Goal: Use online tool/utility: Utilize a website feature to perform a specific function

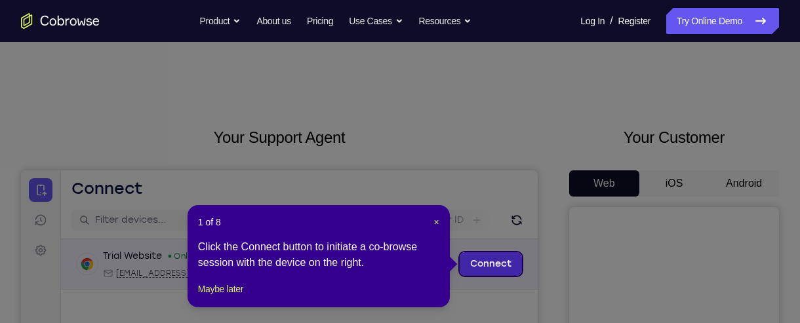
click at [492, 268] on link "Connect" at bounding box center [491, 265] width 62 height 24
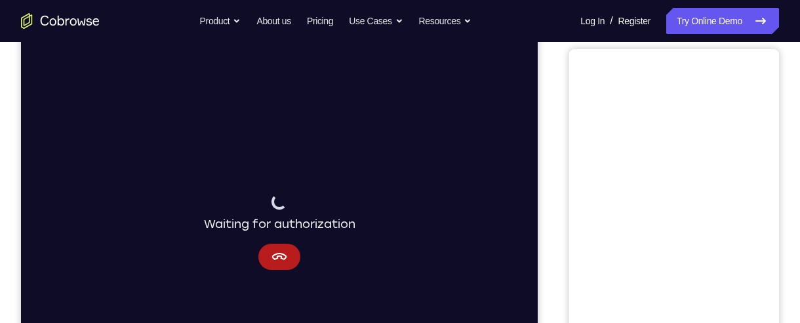
scroll to position [164, 0]
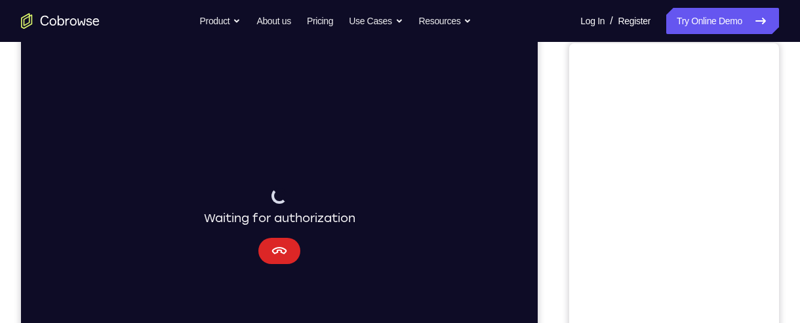
click at [290, 245] on button "Cancel" at bounding box center [279, 251] width 42 height 26
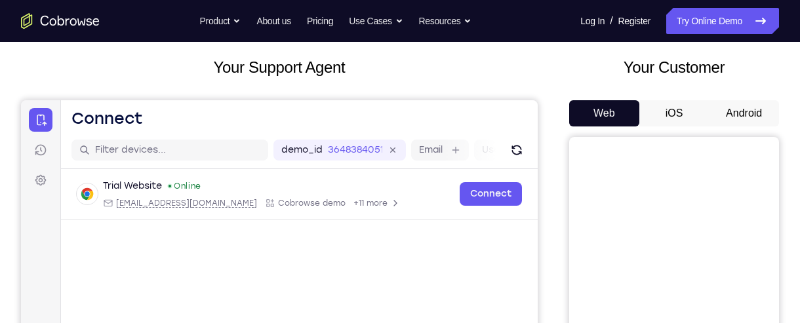
scroll to position [39, 0]
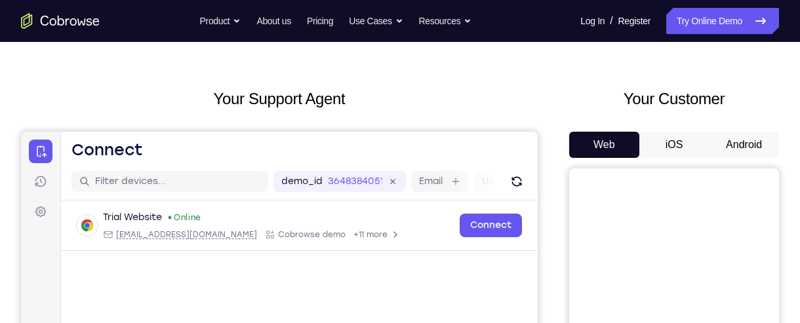
click at [727, 136] on button "Android" at bounding box center [744, 145] width 70 height 26
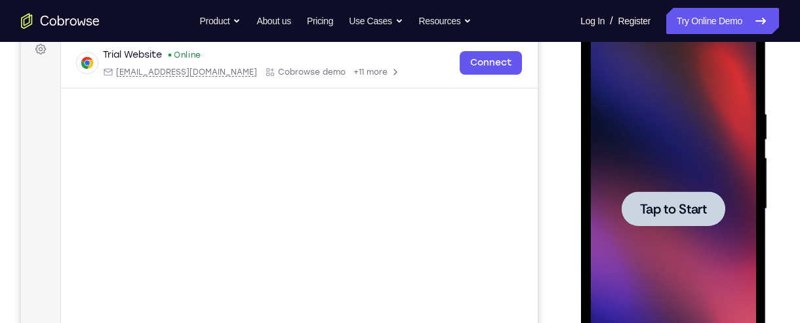
scroll to position [202, 0]
click at [703, 204] on span "Tap to Start" at bounding box center [672, 208] width 67 height 13
click at [666, 209] on span "Tap to Start" at bounding box center [672, 208] width 67 height 13
click at [662, 207] on span "Tap to Start" at bounding box center [672, 208] width 67 height 13
click at [676, 211] on span "Tap to Start" at bounding box center [672, 208] width 67 height 13
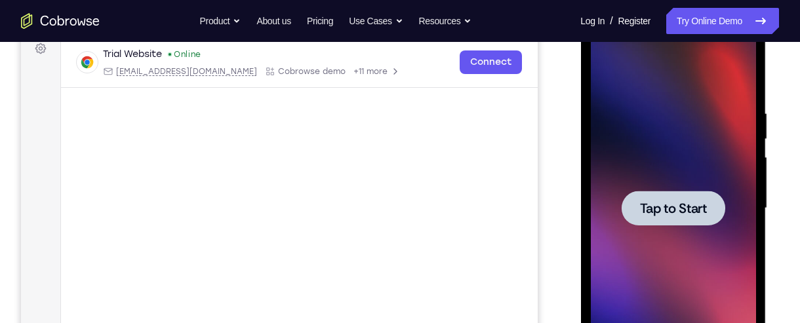
click at [689, 217] on div at bounding box center [673, 208] width 104 height 35
click at [689, 202] on span "Tap to Start" at bounding box center [672, 208] width 67 height 13
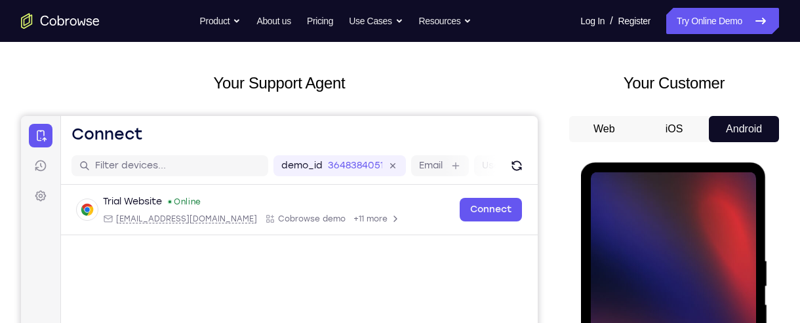
scroll to position [0, 0]
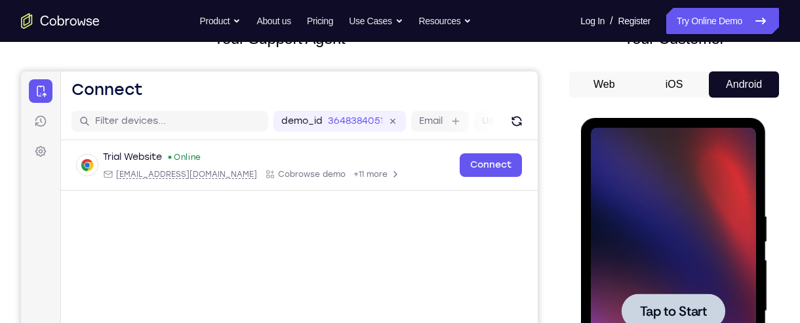
click at [687, 297] on div at bounding box center [673, 311] width 104 height 35
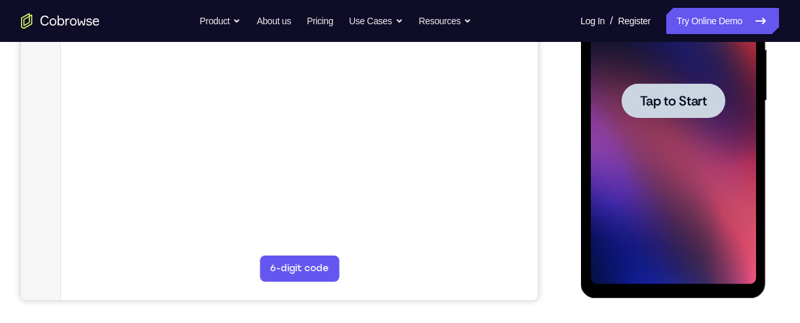
scroll to position [300, 0]
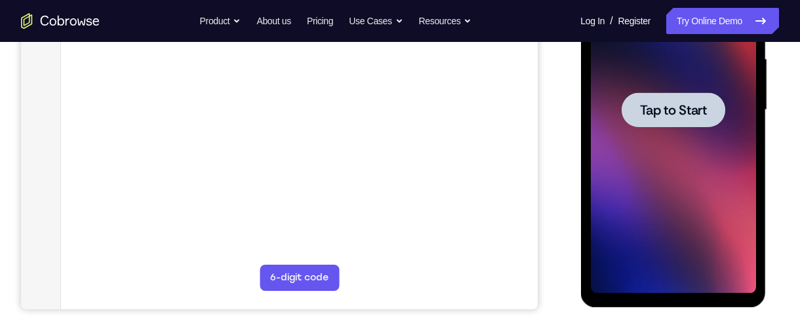
click at [698, 117] on span "Tap to Start" at bounding box center [672, 110] width 67 height 13
click at [685, 115] on span "Tap to Start" at bounding box center [672, 110] width 67 height 13
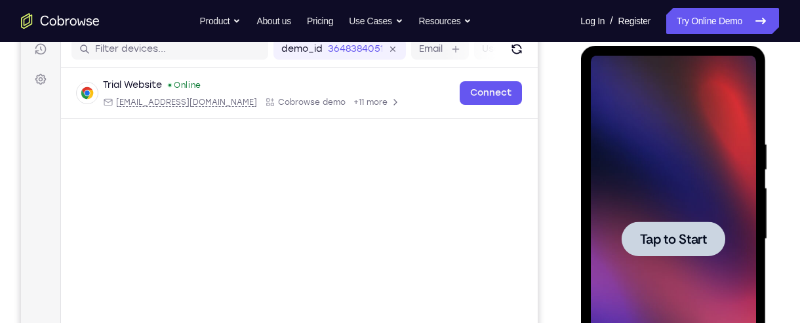
scroll to position [172, 0]
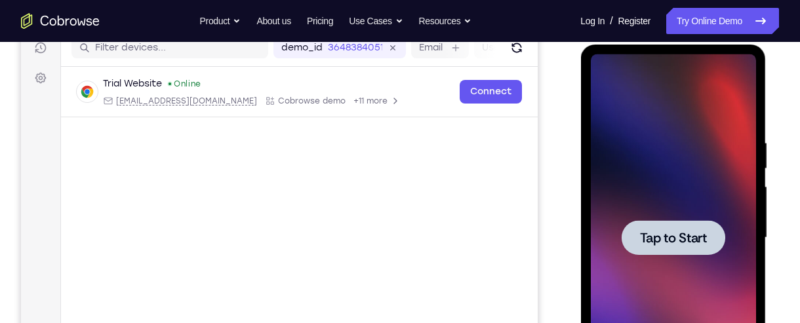
click at [683, 235] on span "Tap to Start" at bounding box center [672, 238] width 67 height 13
click at [666, 245] on span "Tap to Start" at bounding box center [672, 238] width 67 height 13
click at [670, 237] on span "Tap to Start" at bounding box center [672, 238] width 67 height 13
click at [676, 234] on span "Tap to Start" at bounding box center [672, 238] width 67 height 13
click at [683, 232] on span "Tap to Start" at bounding box center [672, 238] width 67 height 13
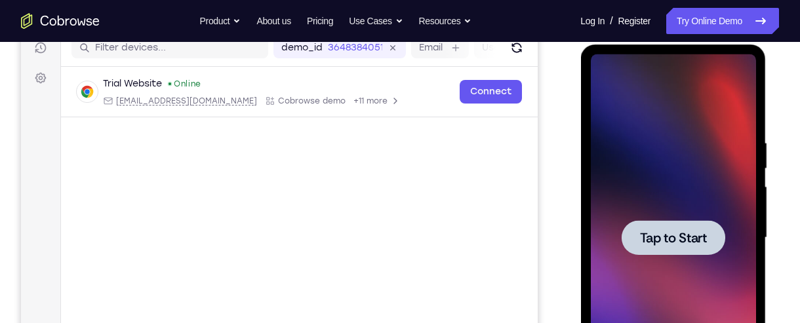
scroll to position [0, 0]
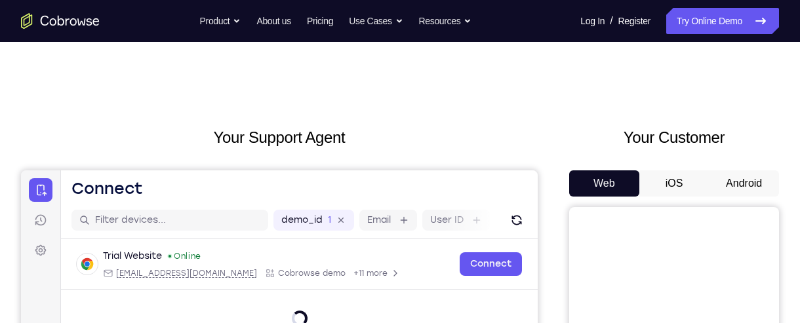
click at [747, 184] on button "Android" at bounding box center [744, 184] width 70 height 26
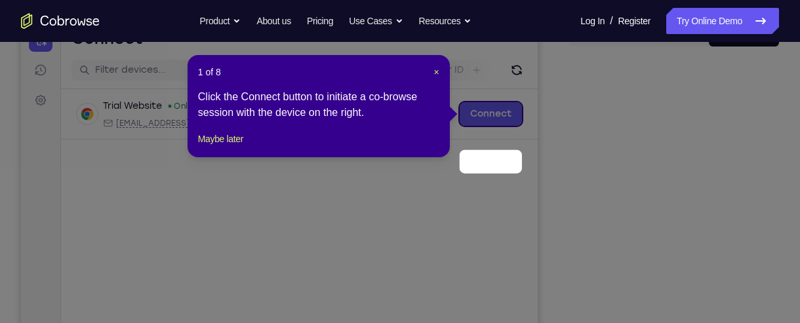
scroll to position [102, 0]
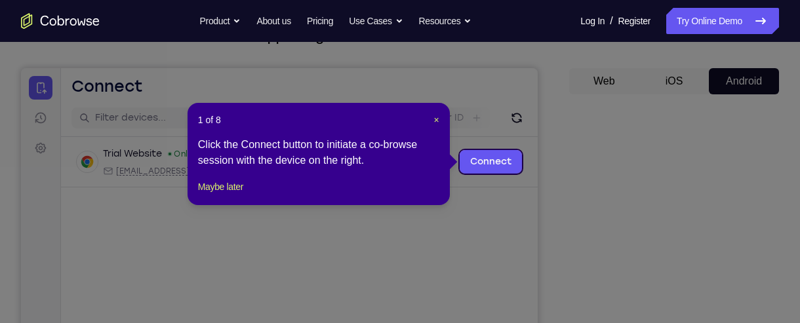
click at [651, 172] on icon at bounding box center [400, 161] width 800 height 323
click at [436, 119] on span "×" at bounding box center [436, 120] width 5 height 10
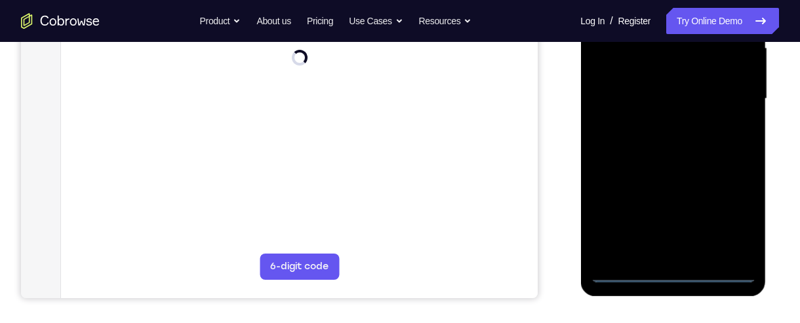
scroll to position [314, 0]
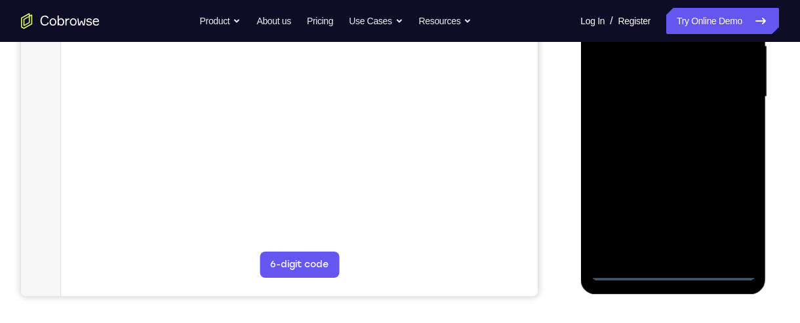
click at [666, 272] on div at bounding box center [672, 96] width 165 height 367
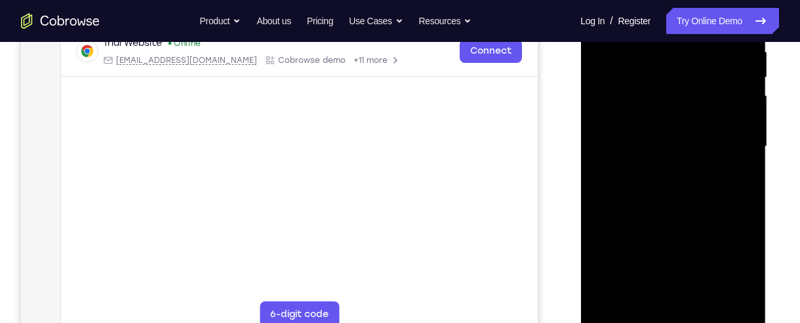
scroll to position [263, 0]
click at [733, 260] on div at bounding box center [672, 147] width 165 height 367
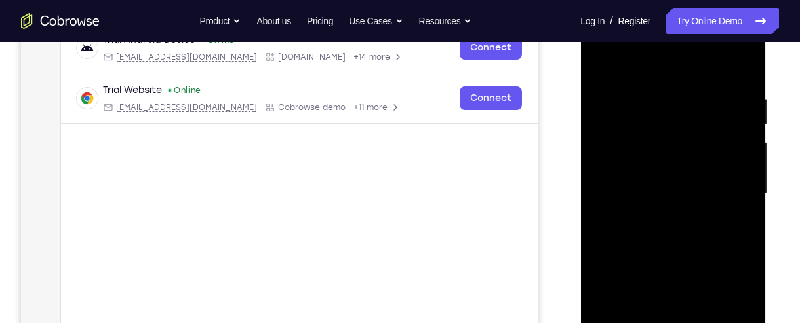
scroll to position [215, 0]
click at [671, 62] on div at bounding box center [672, 195] width 165 height 367
click at [736, 190] on div at bounding box center [672, 195] width 165 height 367
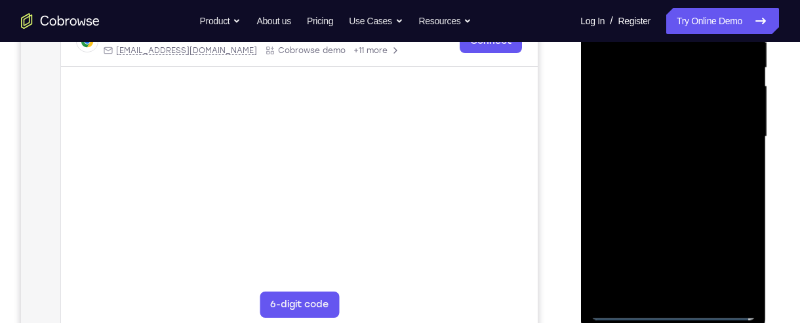
scroll to position [286, 0]
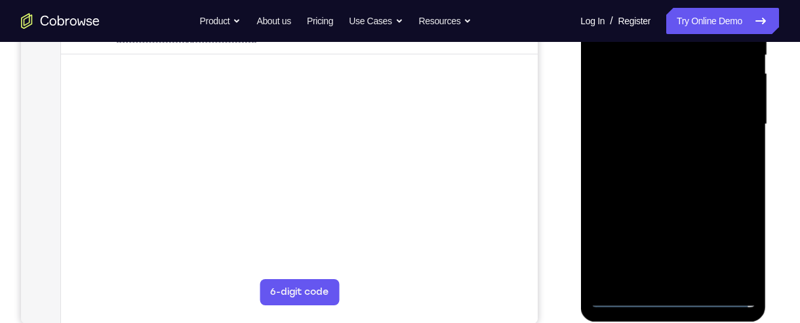
click at [661, 275] on div at bounding box center [672, 124] width 165 height 367
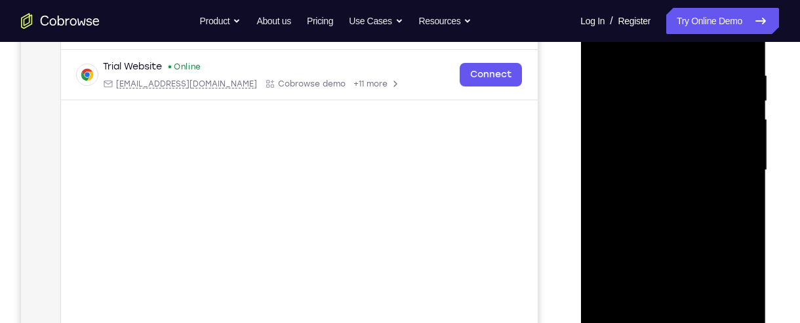
scroll to position [239, 0]
click at [714, 161] on div at bounding box center [672, 171] width 165 height 367
click at [659, 147] on div at bounding box center [672, 171] width 165 height 367
click at [693, 171] on div at bounding box center [672, 171] width 165 height 367
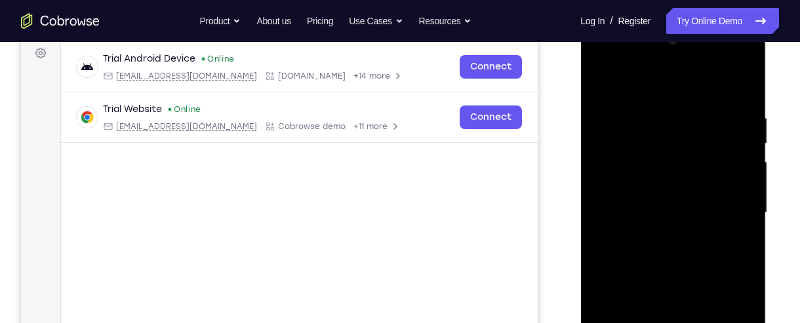
scroll to position [197, 0]
click at [690, 265] on div at bounding box center [672, 213] width 165 height 367
click at [749, 226] on div at bounding box center [672, 213] width 165 height 367
click at [746, 223] on div at bounding box center [672, 213] width 165 height 367
click at [746, 222] on div at bounding box center [672, 213] width 165 height 367
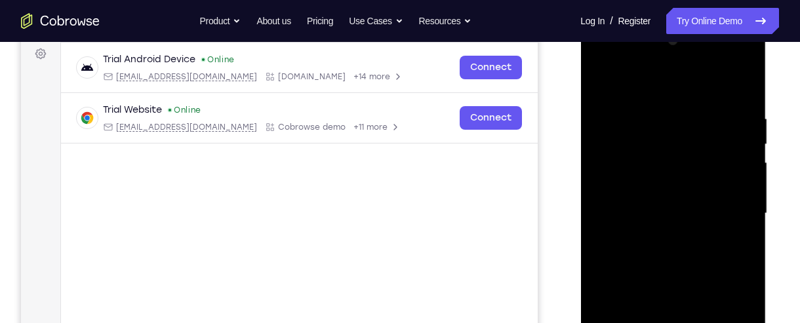
click at [605, 275] on div at bounding box center [672, 213] width 165 height 367
click at [743, 186] on div at bounding box center [672, 213] width 165 height 367
click at [746, 193] on div at bounding box center [672, 213] width 165 height 367
click at [746, 192] on div at bounding box center [672, 213] width 165 height 367
click at [748, 188] on div at bounding box center [672, 213] width 165 height 367
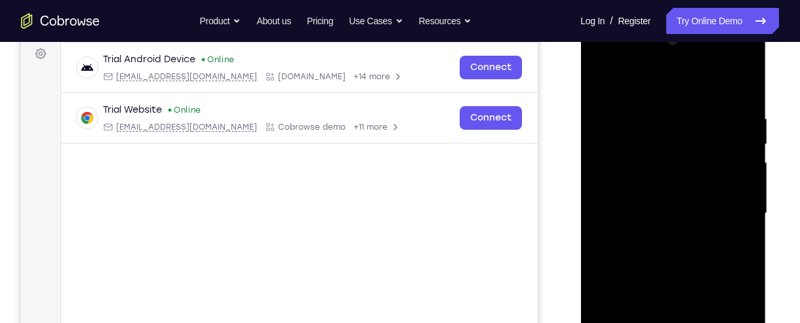
click at [750, 195] on div at bounding box center [672, 213] width 165 height 367
click at [748, 187] on div at bounding box center [672, 213] width 165 height 367
click at [601, 306] on div at bounding box center [672, 213] width 165 height 367
click at [750, 184] on div at bounding box center [672, 213] width 165 height 367
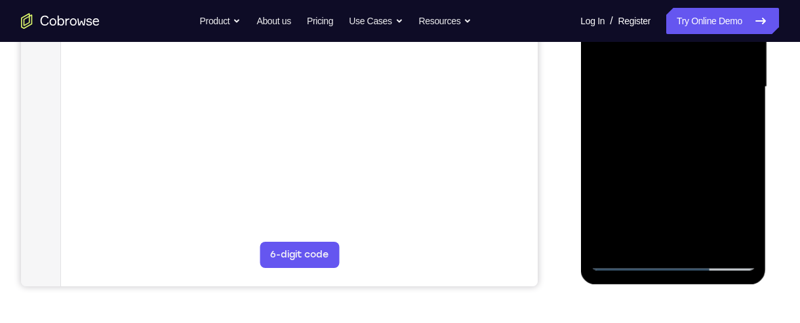
scroll to position [330, 0]
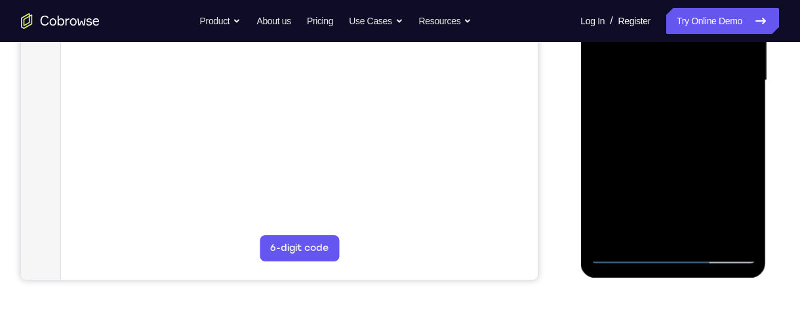
click at [703, 229] on div at bounding box center [672, 80] width 165 height 367
click at [710, 152] on div at bounding box center [672, 80] width 165 height 367
click at [784, 151] on div "Your Support Agent Your Customer Web iOS Android Next Steps We’d be happy to gi…" at bounding box center [400, 144] width 800 height 865
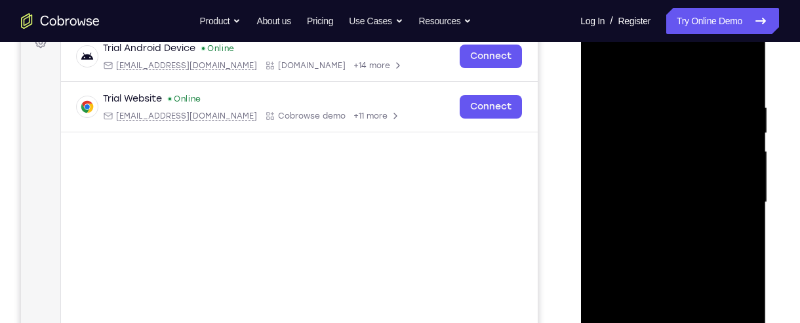
scroll to position [204, 0]
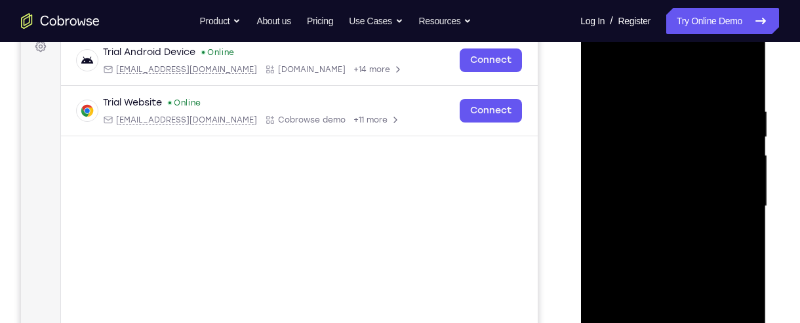
click at [601, 76] on div at bounding box center [672, 206] width 165 height 367
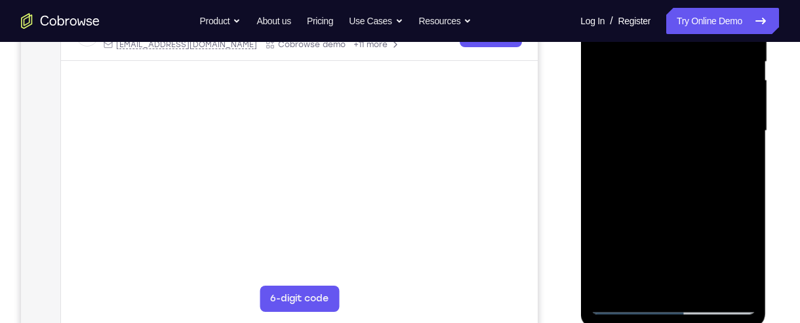
scroll to position [287, 0]
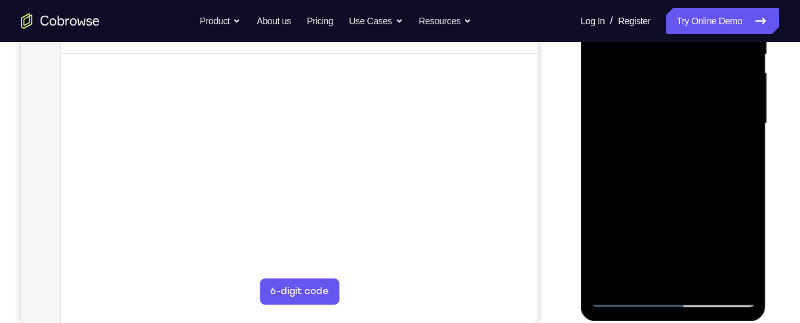
click at [637, 280] on div at bounding box center [672, 123] width 165 height 367
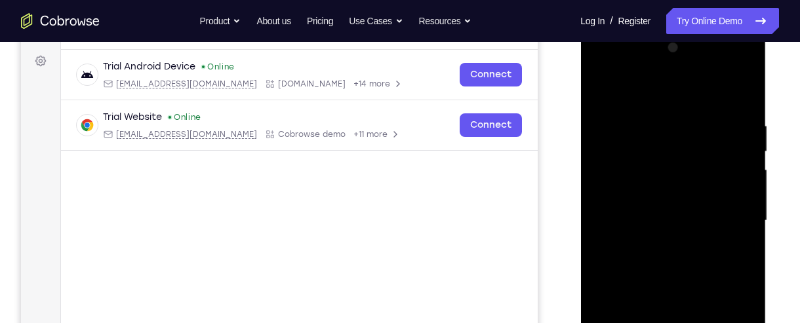
scroll to position [189, 0]
click at [685, 91] on div at bounding box center [672, 221] width 165 height 367
click at [681, 110] on div at bounding box center [672, 221] width 165 height 367
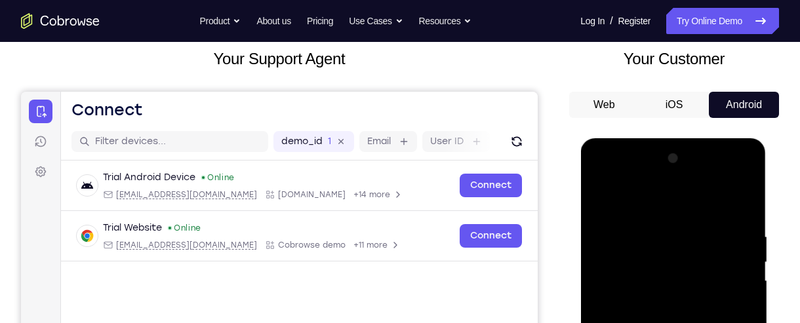
scroll to position [78, 0]
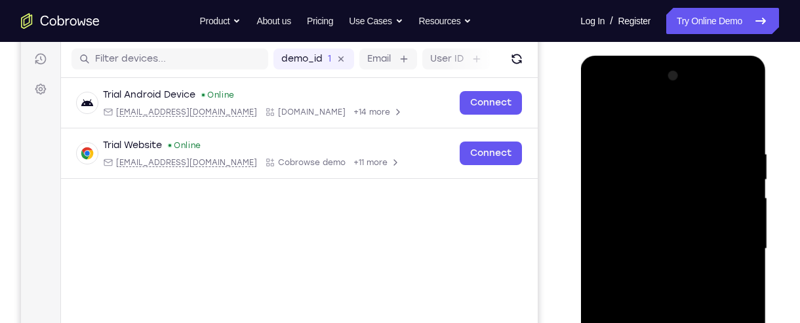
scroll to position [176, 0]
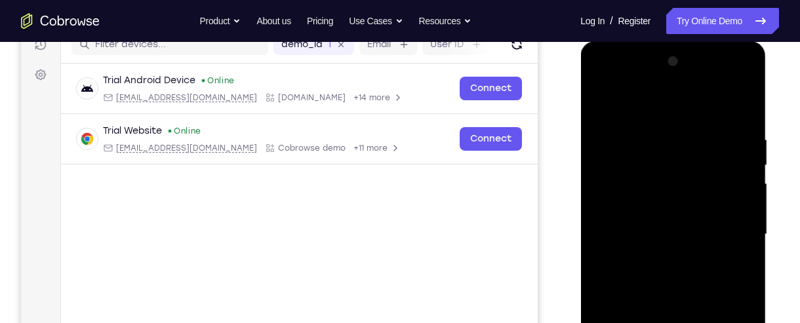
click at [738, 129] on div at bounding box center [672, 234] width 165 height 367
click at [674, 146] on div at bounding box center [672, 234] width 165 height 367
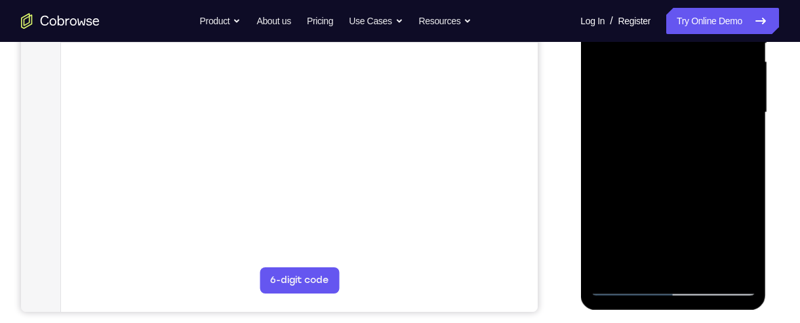
scroll to position [318, 0]
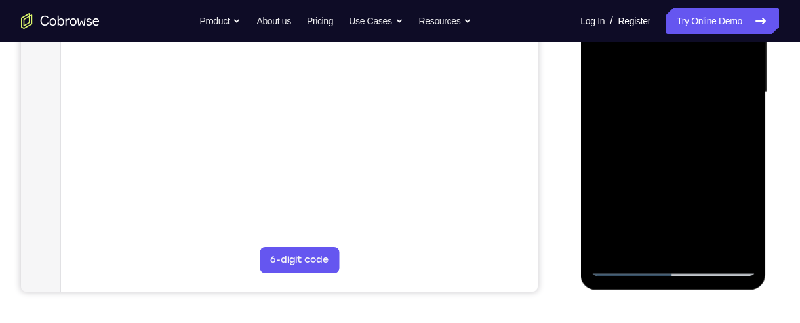
click at [636, 245] on div at bounding box center [672, 92] width 165 height 367
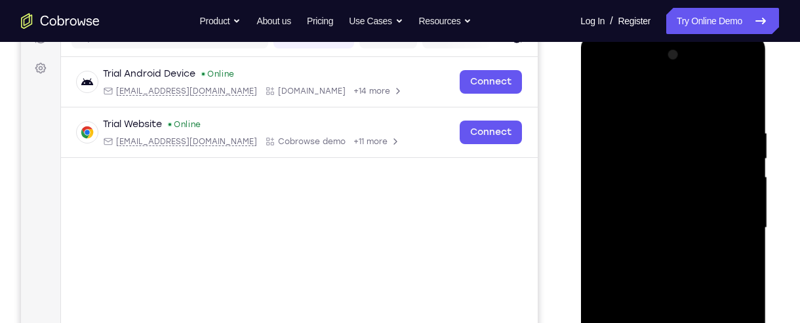
scroll to position [182, 0]
click at [659, 139] on div at bounding box center [672, 228] width 165 height 367
click at [599, 93] on div at bounding box center [672, 228] width 165 height 367
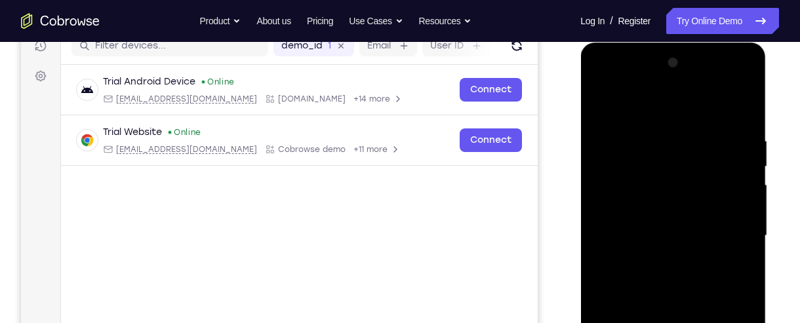
scroll to position [172, 0]
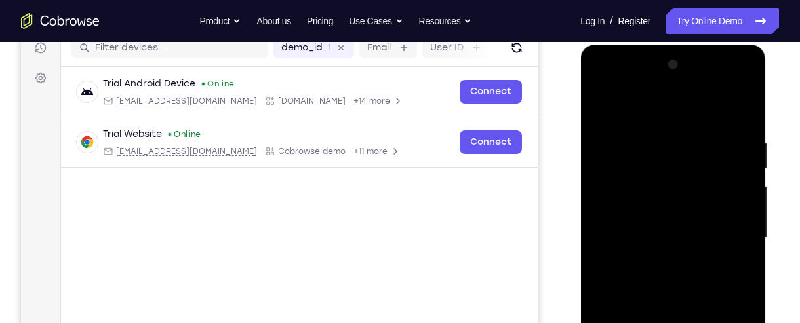
click at [671, 167] on div at bounding box center [672, 237] width 165 height 367
click at [676, 153] on div at bounding box center [672, 237] width 165 height 367
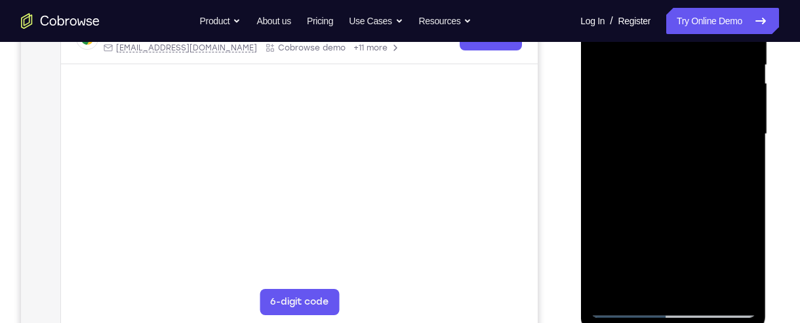
scroll to position [278, 0]
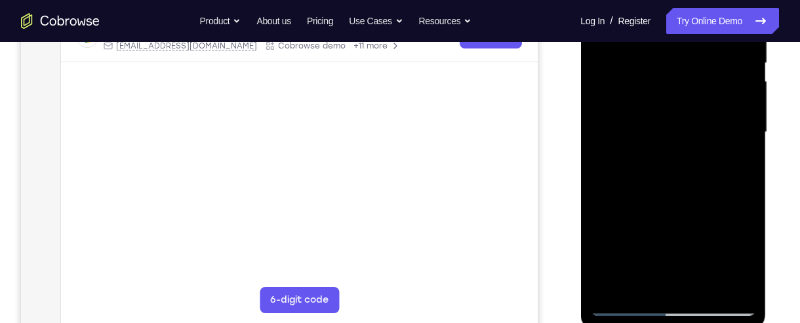
click at [618, 290] on div at bounding box center [672, 132] width 165 height 367
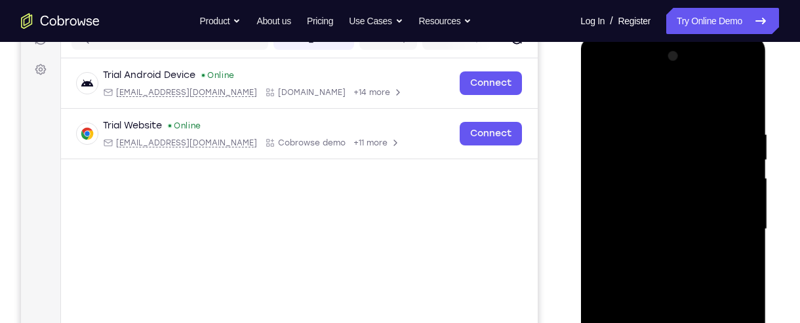
scroll to position [180, 0]
click at [676, 148] on div at bounding box center [672, 230] width 165 height 367
click at [601, 98] on div at bounding box center [672, 230] width 165 height 367
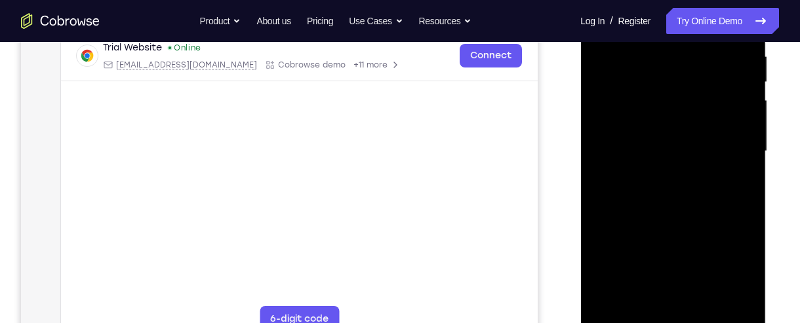
scroll to position [262, 0]
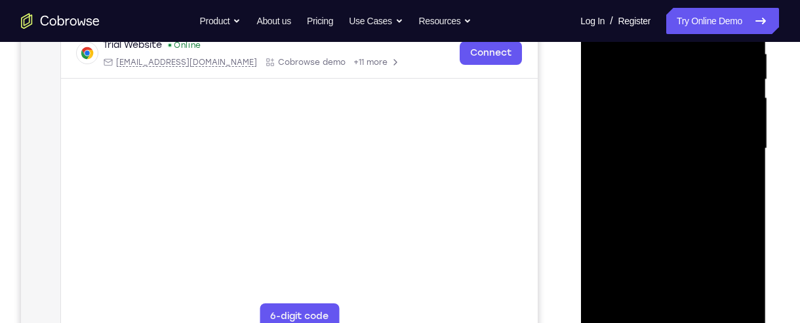
click at [610, 303] on div at bounding box center [672, 148] width 165 height 367
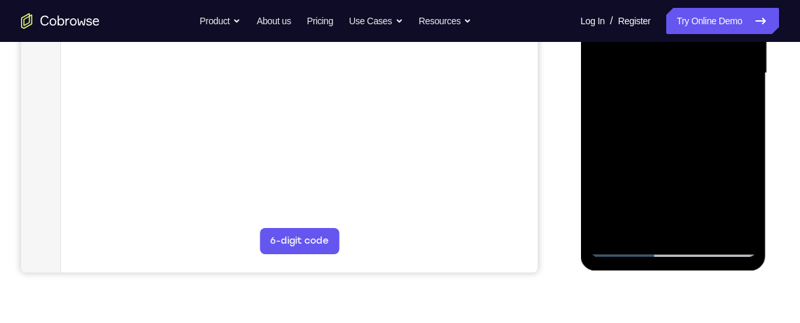
scroll to position [342, 0]
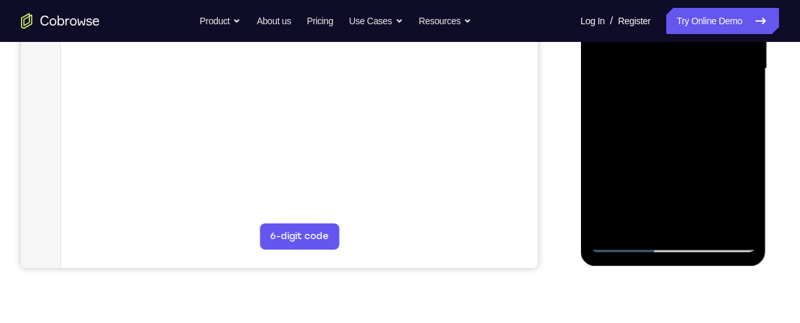
click at [626, 244] on div at bounding box center [672, 68] width 165 height 367
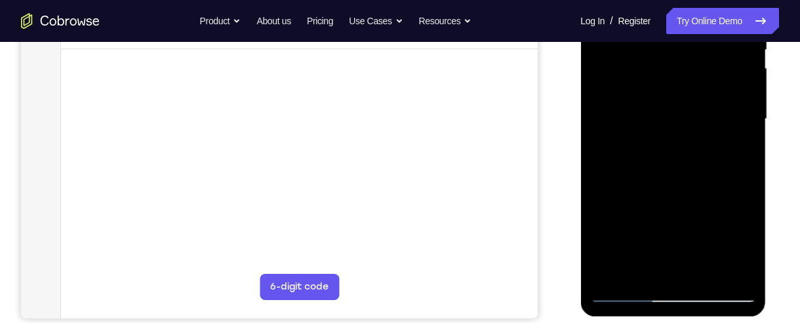
scroll to position [306, 0]
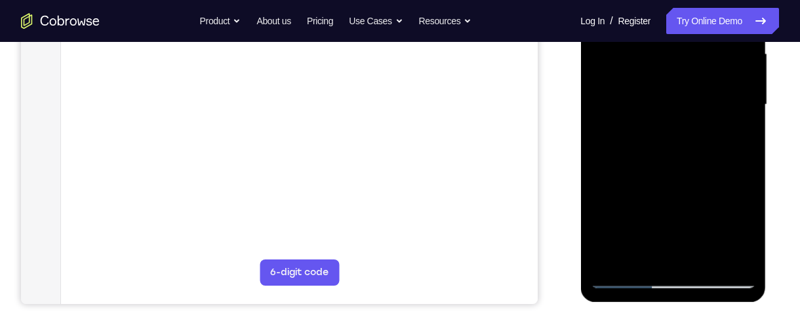
click at [611, 258] on div at bounding box center [672, 104] width 165 height 367
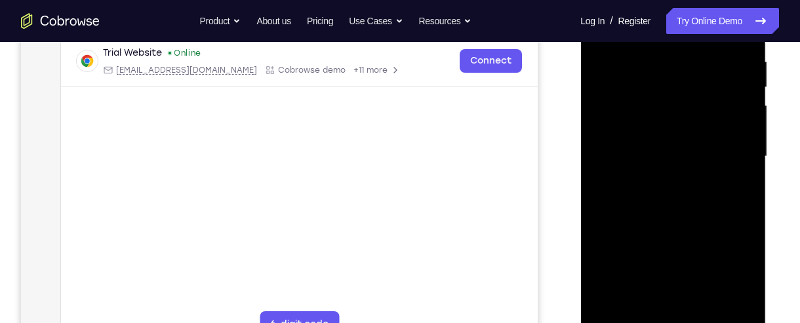
click at [790, 161] on div "Your Support Agent Your Customer Web iOS Android Next Steps We’d be happy to gi…" at bounding box center [400, 220] width 800 height 865
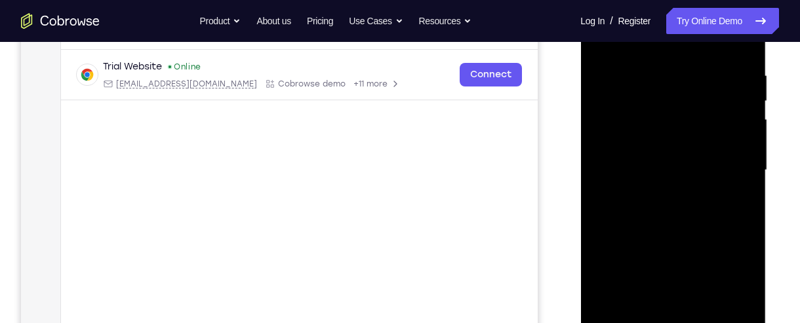
scroll to position [238, 0]
click at [658, 64] on div at bounding box center [672, 172] width 165 height 367
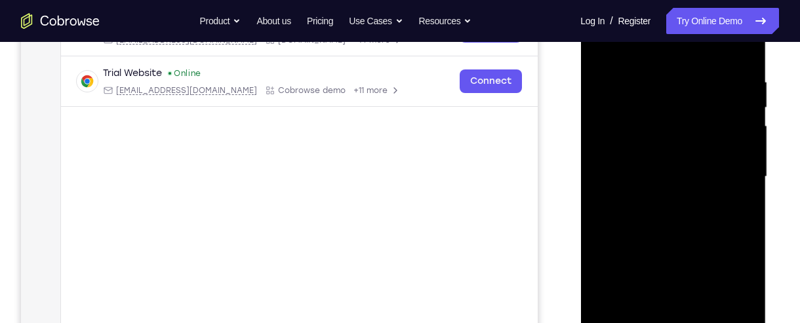
scroll to position [234, 0]
click at [737, 211] on div at bounding box center [672, 176] width 165 height 367
click at [740, 207] on div at bounding box center [672, 176] width 165 height 367
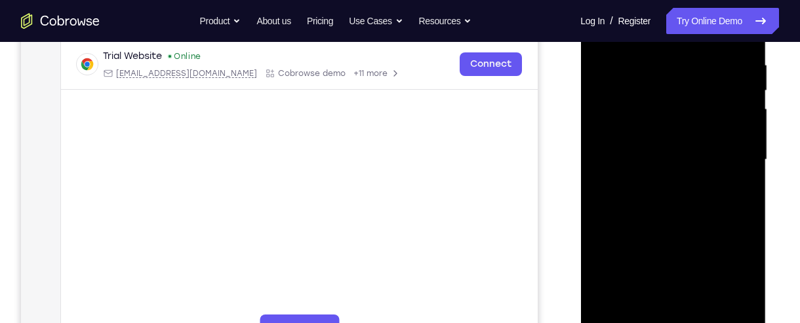
scroll to position [252, 0]
click at [730, 217] on div at bounding box center [672, 158] width 165 height 367
click at [746, 213] on div at bounding box center [672, 158] width 165 height 367
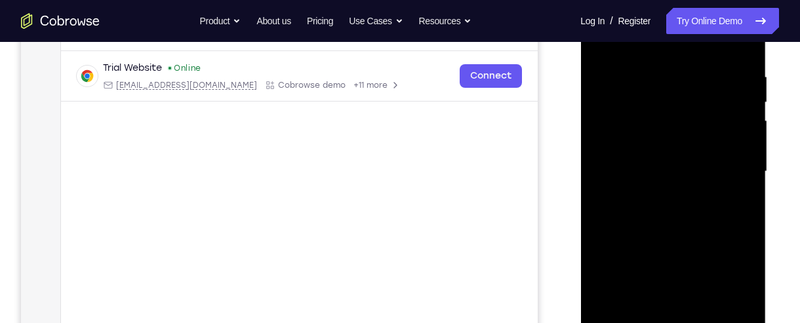
scroll to position [232, 0]
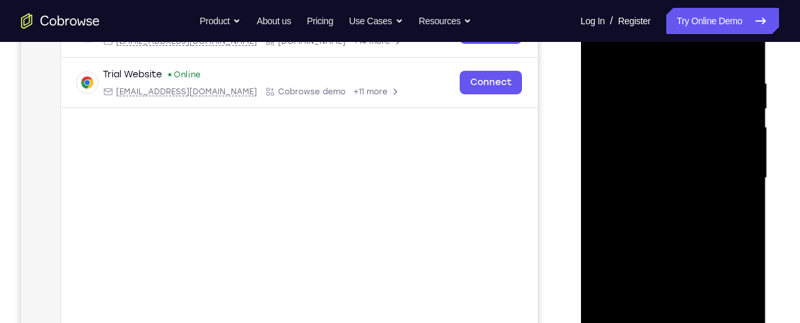
click at [737, 227] on div at bounding box center [672, 178] width 165 height 367
click at [744, 213] on div at bounding box center [672, 178] width 165 height 367
click at [739, 230] on div at bounding box center [672, 178] width 165 height 367
click at [737, 230] on div at bounding box center [672, 178] width 165 height 367
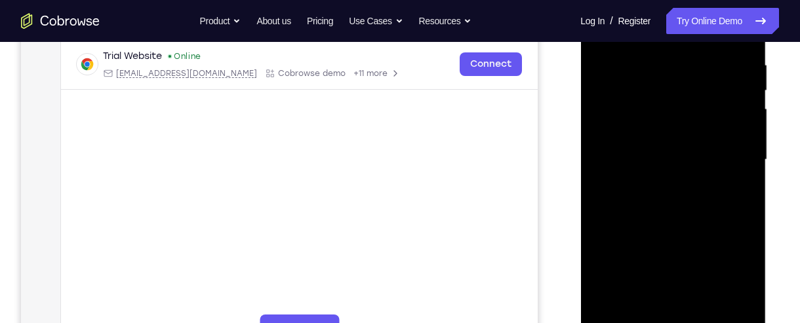
scroll to position [255, 0]
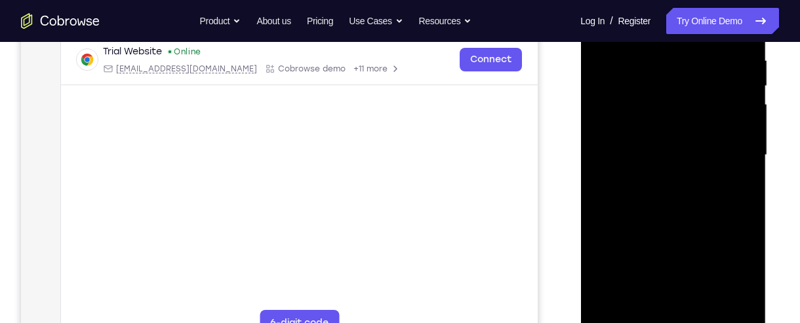
click at [740, 303] on div at bounding box center [672, 155] width 165 height 367
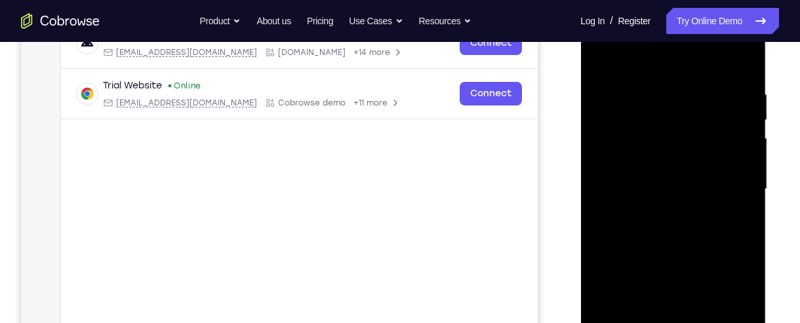
scroll to position [222, 0]
click at [738, 244] on div at bounding box center [672, 188] width 165 height 367
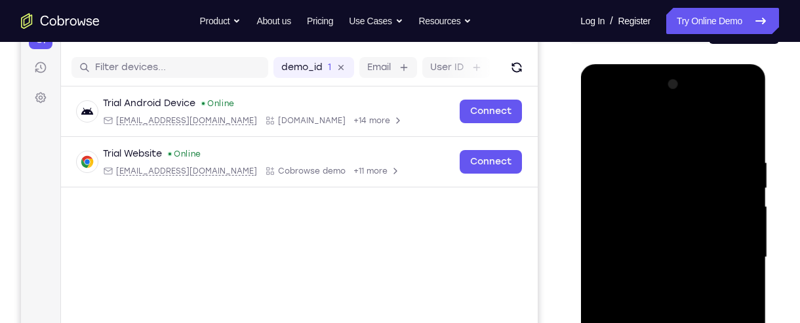
scroll to position [149, 0]
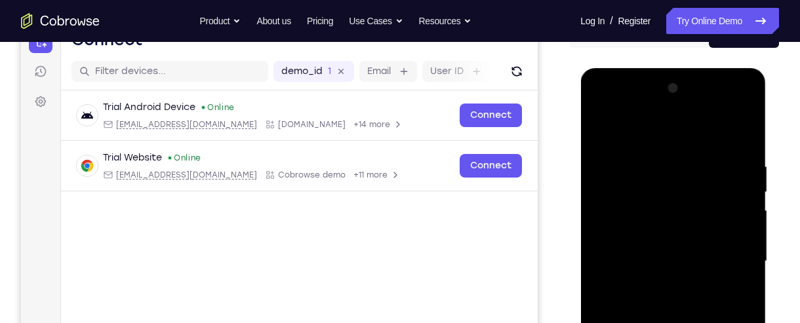
click at [739, 136] on div at bounding box center [672, 261] width 165 height 367
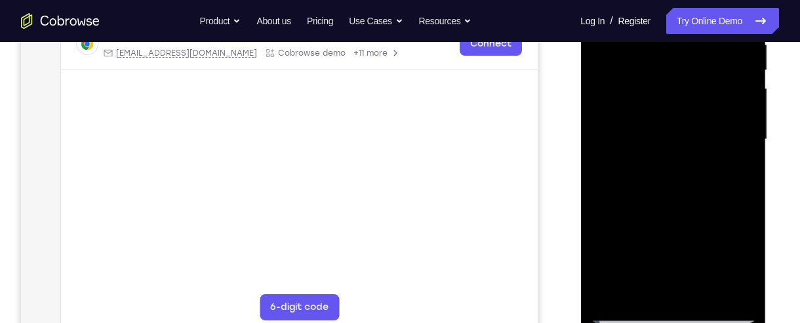
scroll to position [273, 0]
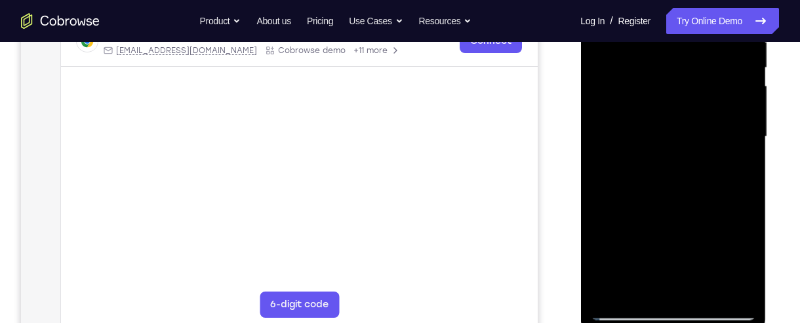
click at [609, 289] on div at bounding box center [672, 136] width 165 height 367
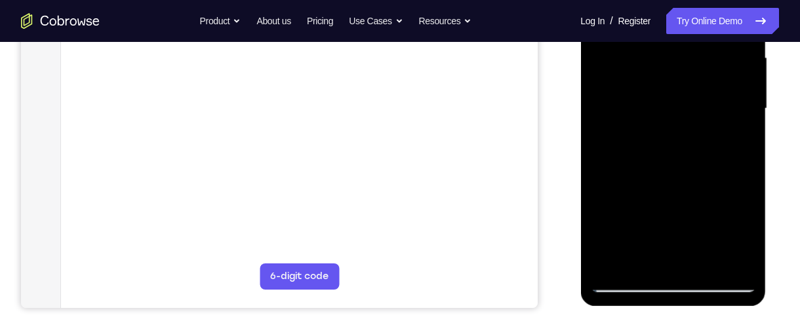
scroll to position [304, 0]
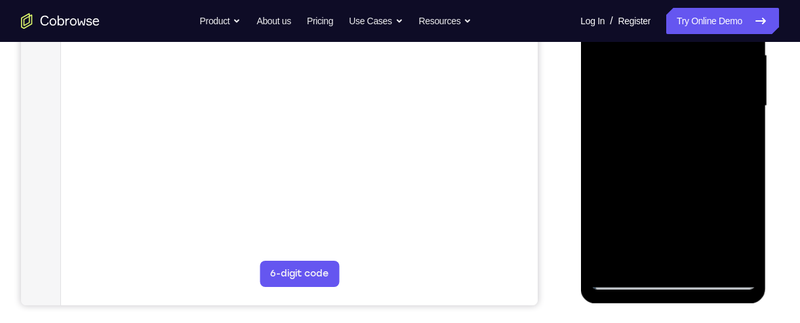
click at [733, 258] on div at bounding box center [672, 106] width 165 height 367
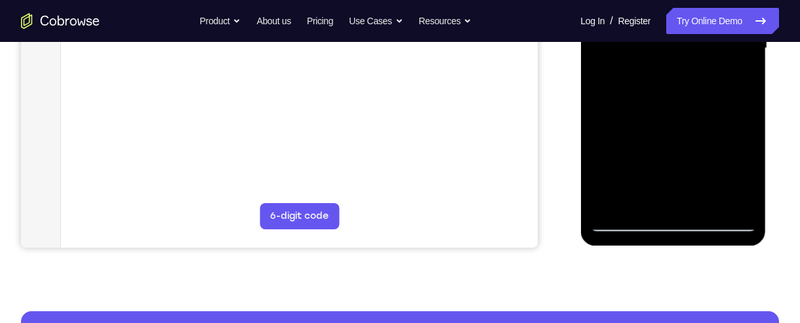
scroll to position [357, 0]
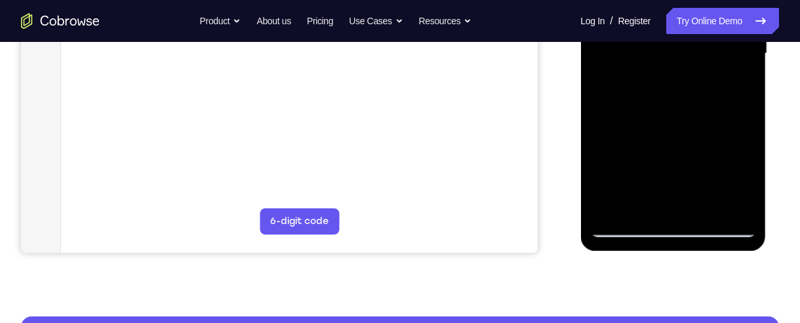
click at [674, 230] on div at bounding box center [672, 53] width 165 height 367
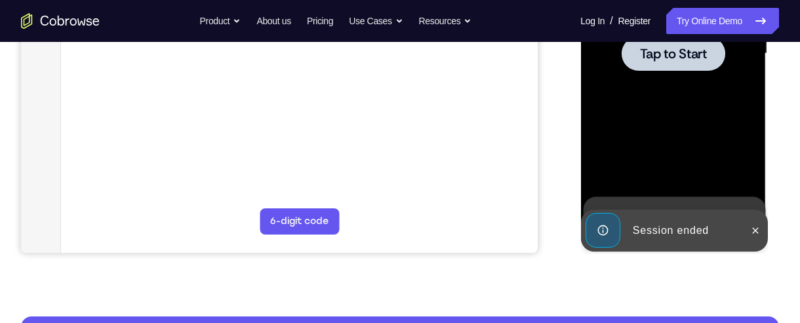
scroll to position [0, 0]
